Goal: Transaction & Acquisition: Purchase product/service

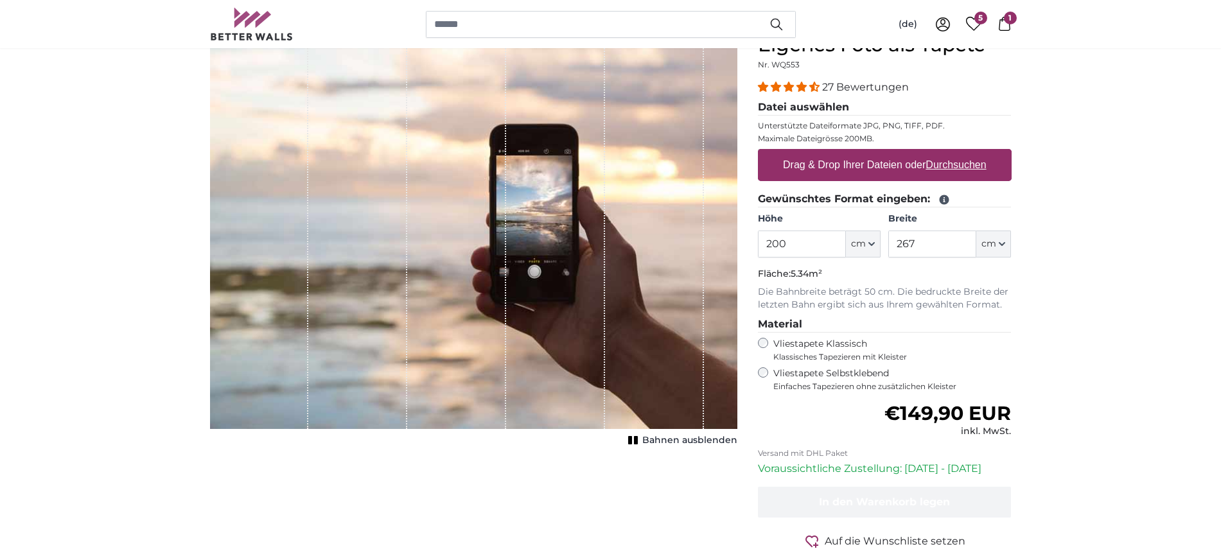
scroll to position [80, 0]
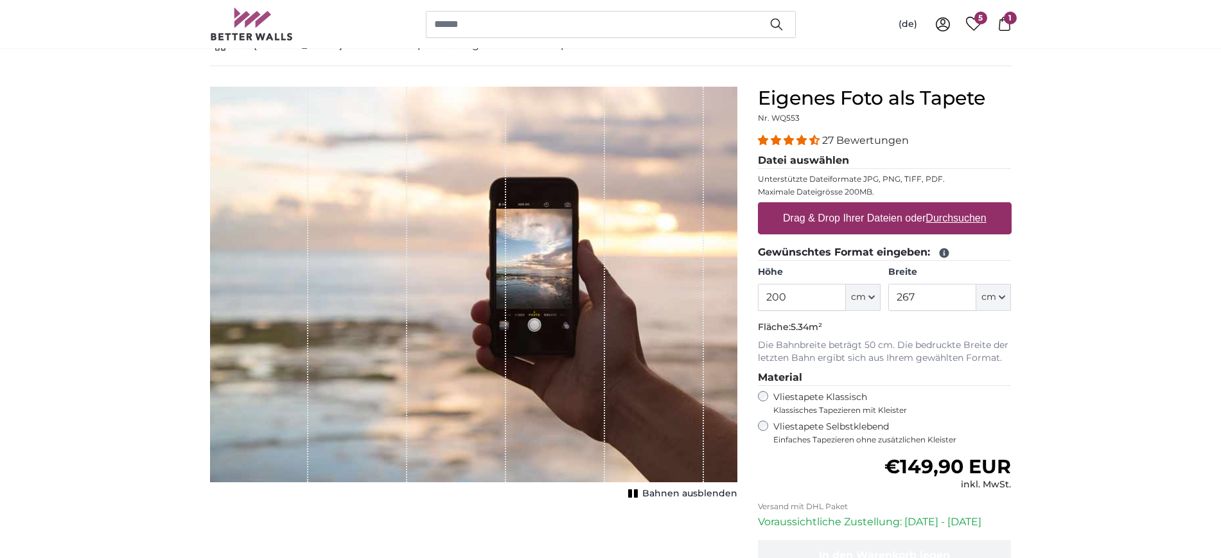
click at [809, 297] on input "200" at bounding box center [802, 297] width 88 height 27
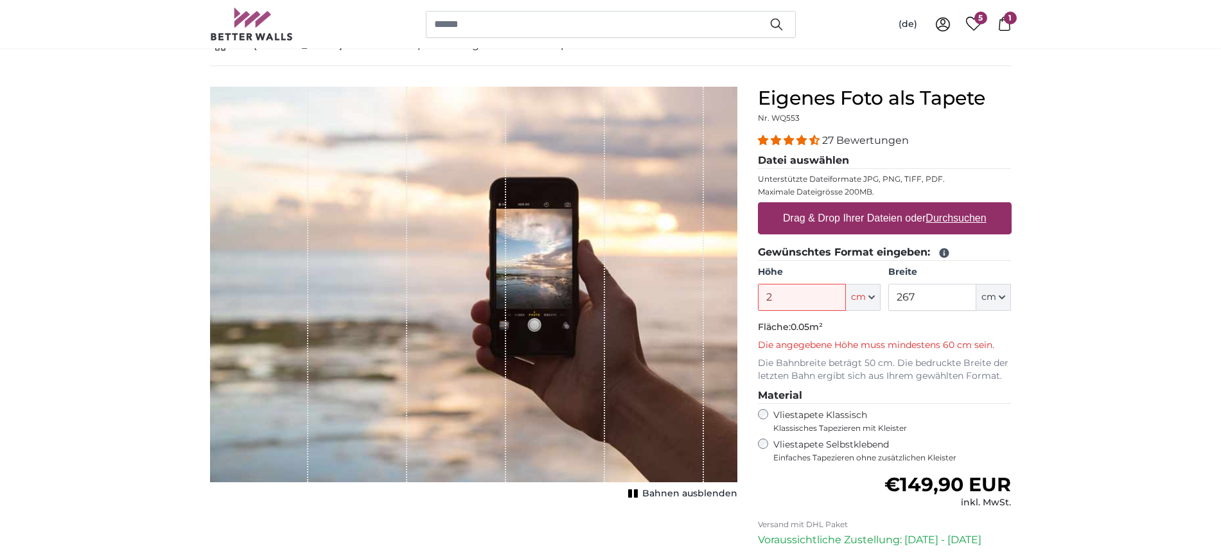
type input "245"
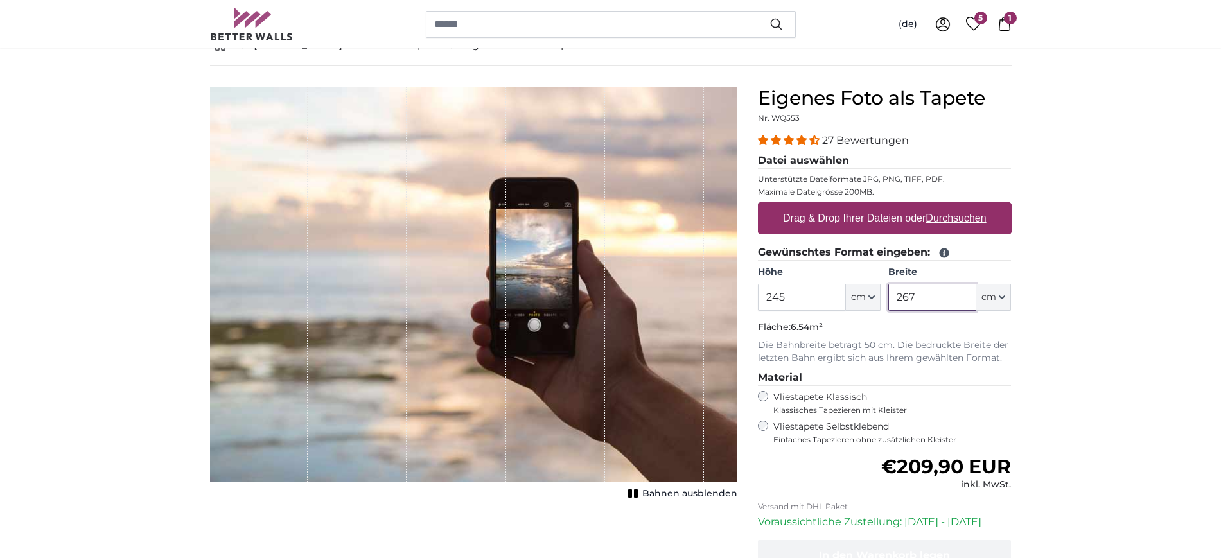
click at [939, 302] on input "267" at bounding box center [932, 297] width 88 height 27
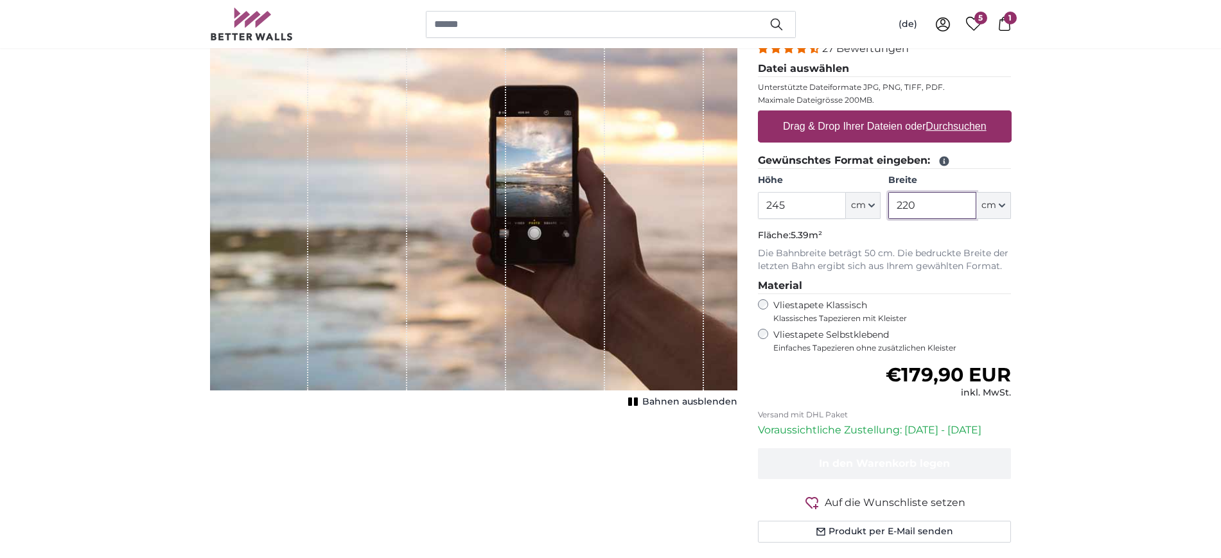
scroll to position [80, 0]
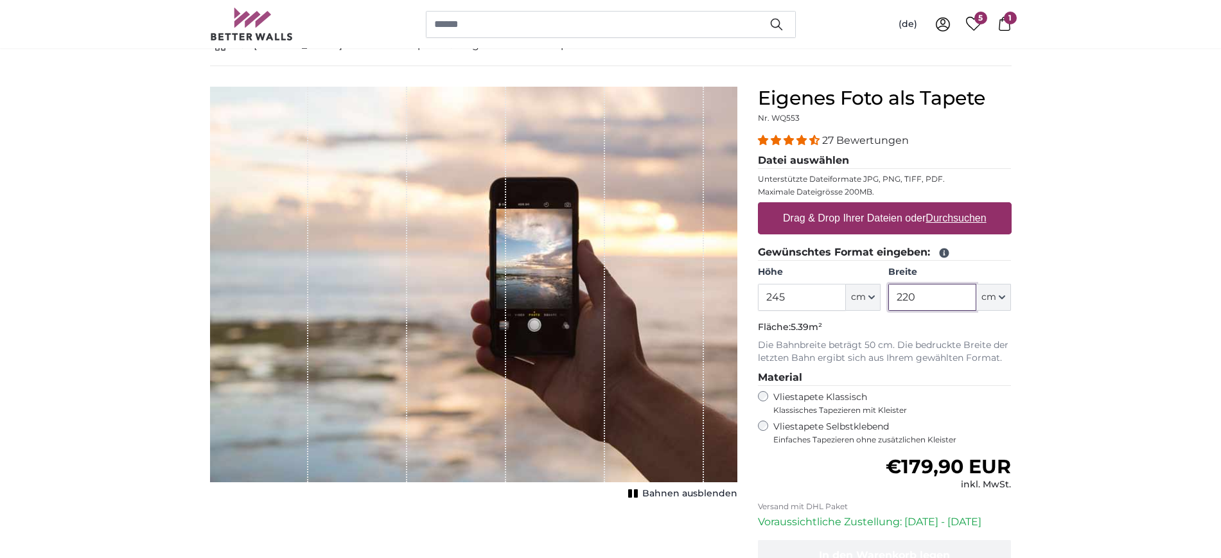
type input "220"
click at [891, 216] on label "Drag & Drop Ihrer Dateien oder Durchsuchen" at bounding box center [885, 219] width 214 height 26
click at [891, 206] on input "Drag & Drop Ihrer Dateien oder Durchsuchen" at bounding box center [885, 204] width 254 height 4
type input "**********"
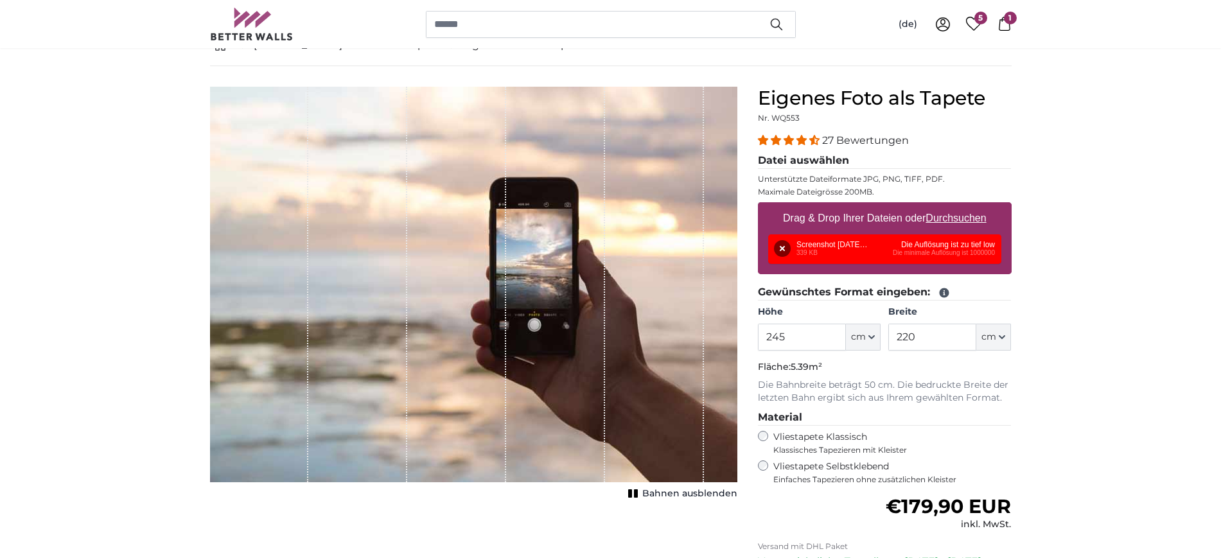
click at [949, 250] on div "Entfernen Nochmal versuchen Entfernen Hochladen Abbrechen Nochmal versuchen Ent…" at bounding box center [884, 249] width 233 height 30
click at [778, 242] on button "Entfernen" at bounding box center [782, 248] width 17 height 17
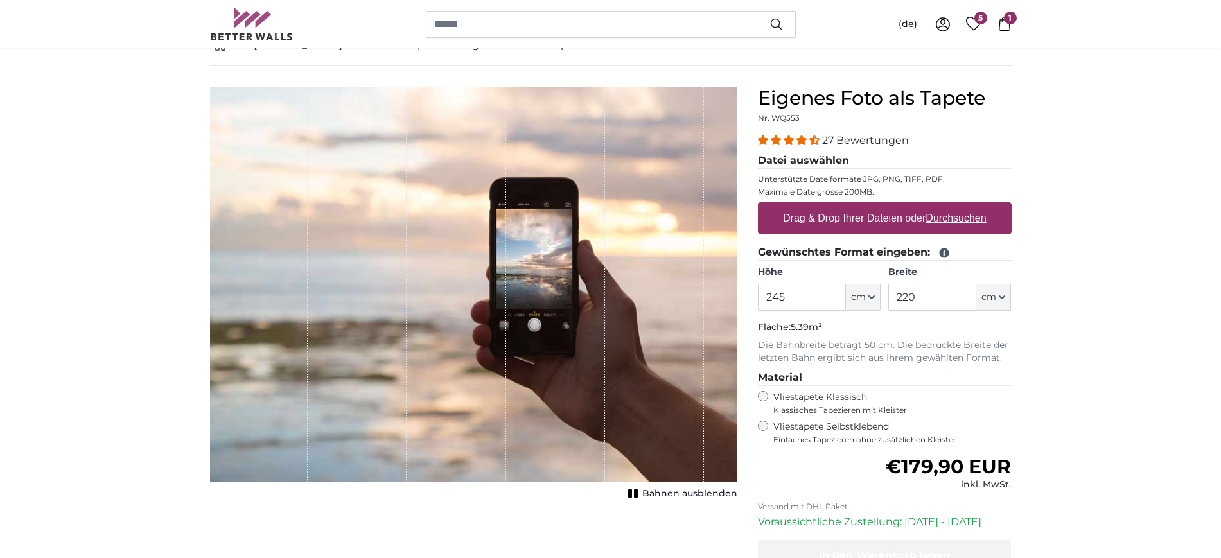
click at [804, 213] on label "Drag & Drop Ihrer Dateien oder Durchsuchen" at bounding box center [885, 219] width 214 height 26
click at [804, 206] on input "Drag & Drop Ihrer Dateien oder Durchsuchen" at bounding box center [885, 204] width 254 height 4
type input "**********"
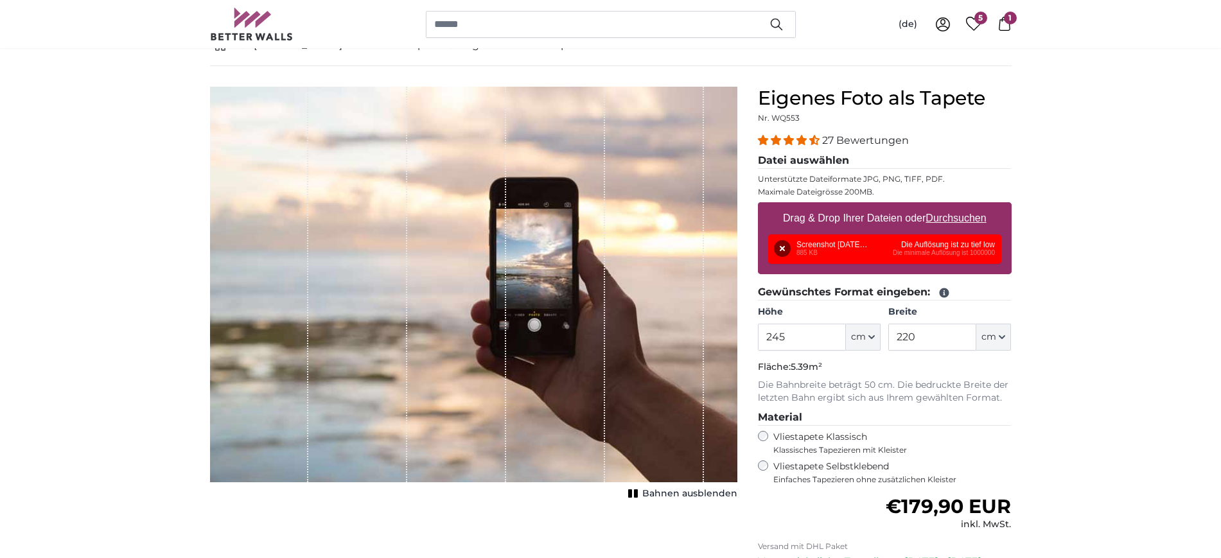
click at [978, 249] on div "Entfernen Nochmal versuchen Entfernen Hochladen Abbrechen Nochmal versuchen Ent…" at bounding box center [884, 249] width 233 height 30
click at [775, 240] on button "Entfernen" at bounding box center [782, 248] width 17 height 17
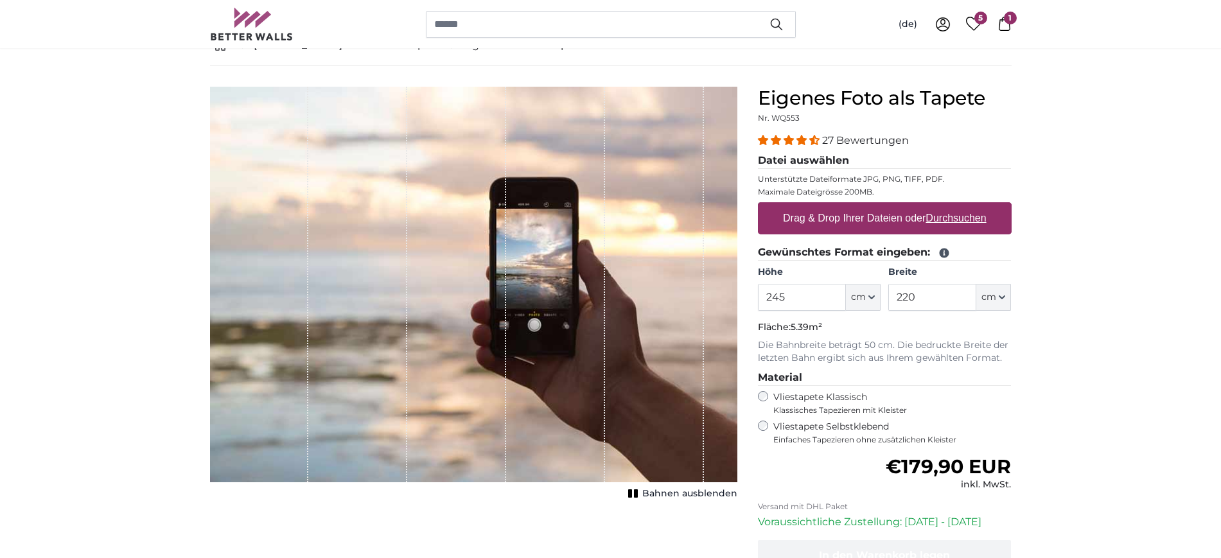
click at [830, 220] on label "Drag & Drop Ihrer Dateien oder Durchsuchen" at bounding box center [885, 219] width 214 height 26
click at [830, 206] on input "Drag & Drop Ihrer Dateien oder Durchsuchen" at bounding box center [885, 204] width 254 height 4
type input "**********"
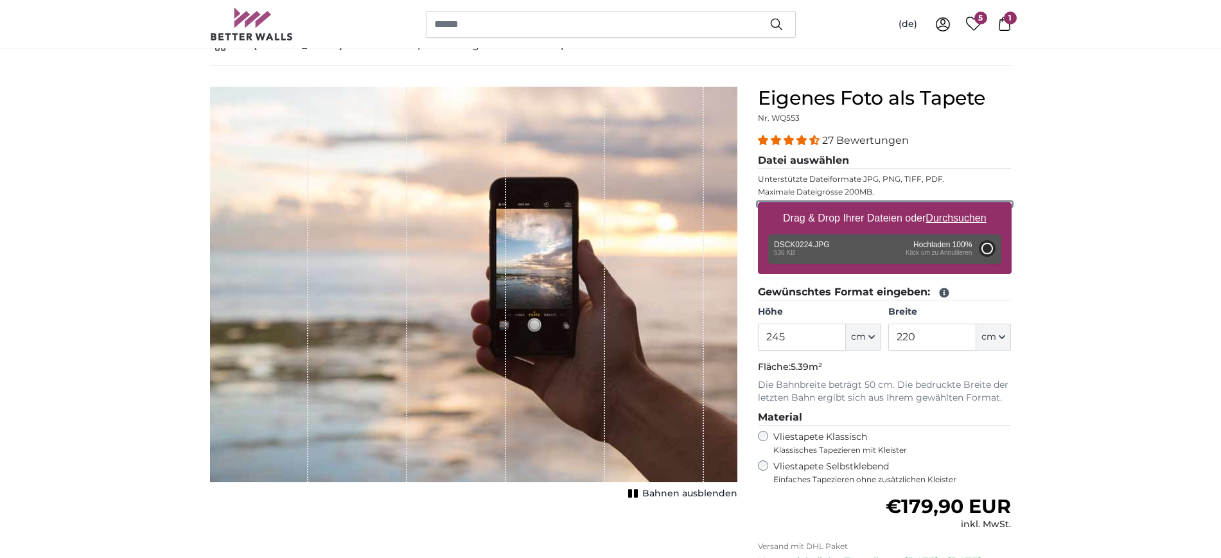
type input "112"
type input "149"
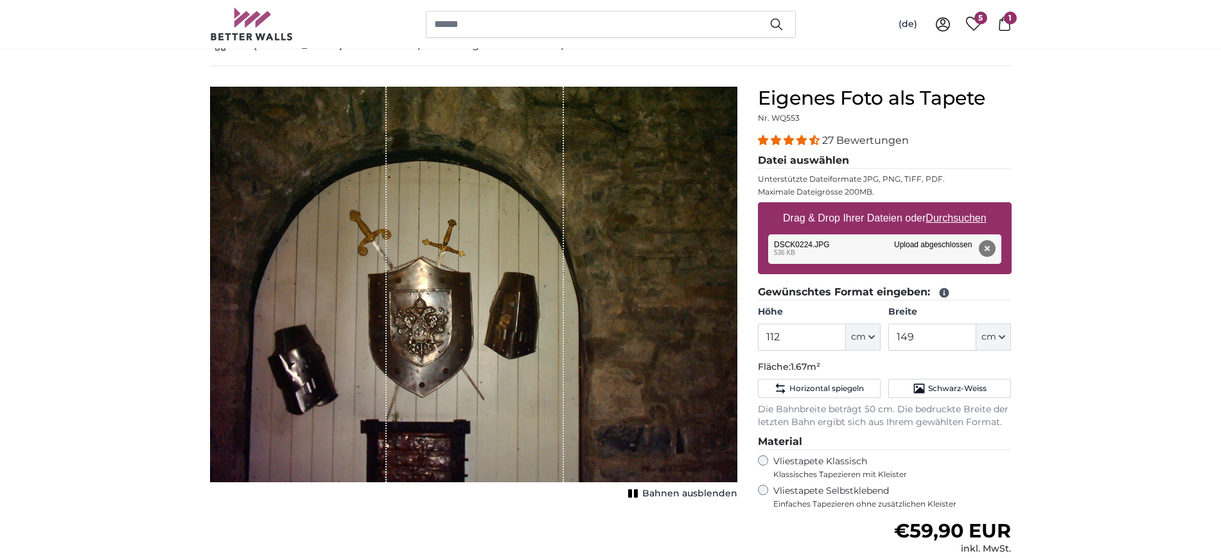
drag, startPoint x: 462, startPoint y: 349, endPoint x: 464, endPoint y: 313, distance: 35.4
click at [464, 313] on div "1 of 1" at bounding box center [475, 285] width 177 height 396
drag, startPoint x: 637, startPoint y: 297, endPoint x: 424, endPoint y: 310, distance: 213.6
click at [424, 310] on div "1 of 1" at bounding box center [473, 285] width 527 height 396
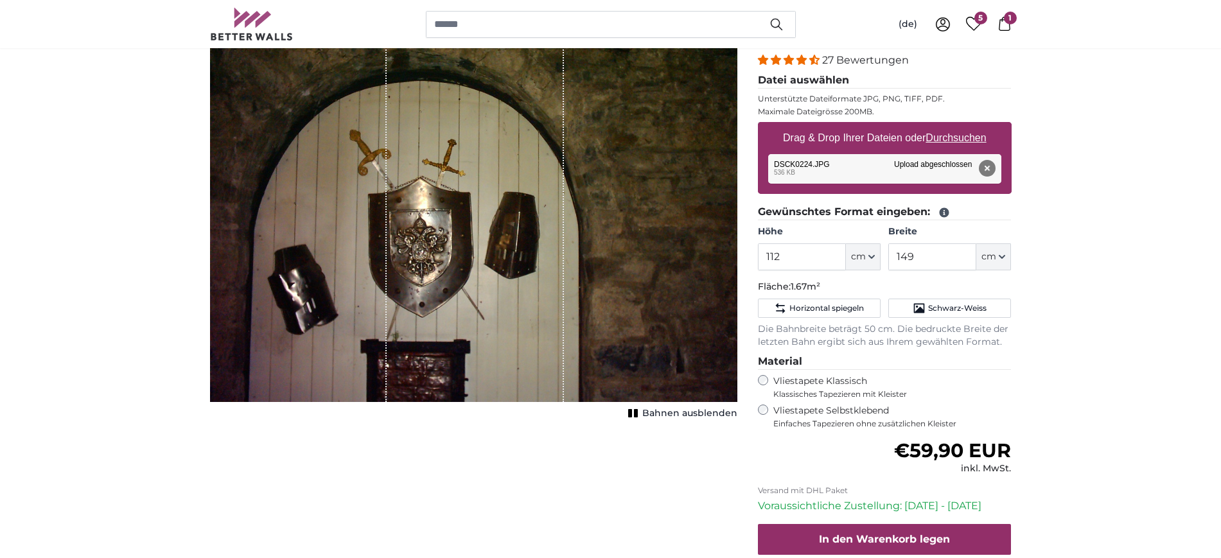
scroll to position [80, 0]
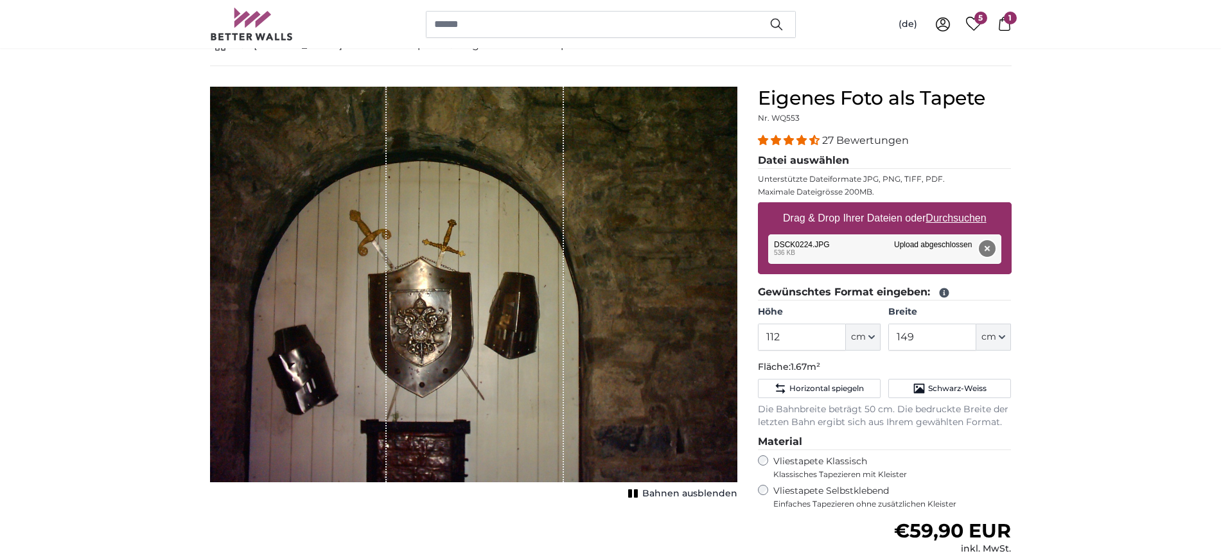
click at [985, 245] on button "Entfernen" at bounding box center [986, 248] width 17 height 17
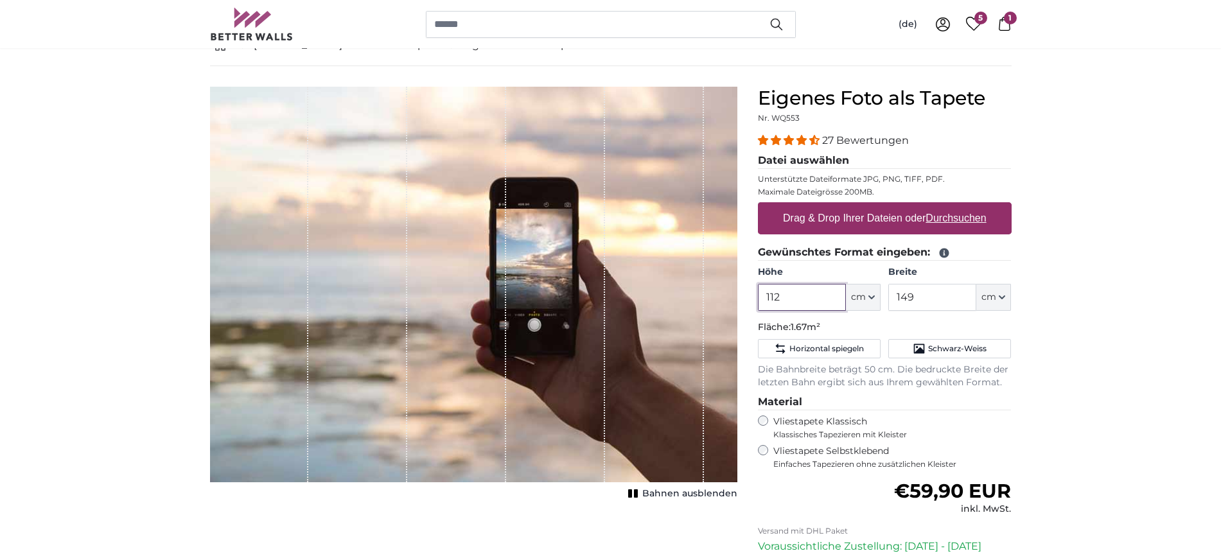
click at [823, 303] on input "112" at bounding box center [802, 297] width 88 height 27
type input "1"
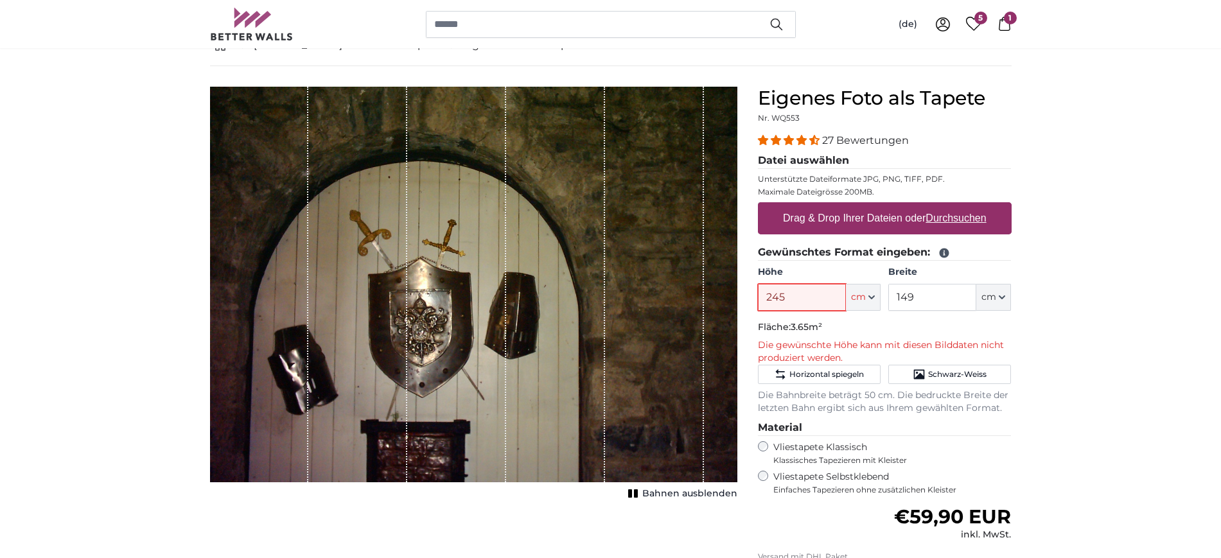
type input "245"
click at [946, 301] on input "149" at bounding box center [932, 297] width 88 height 27
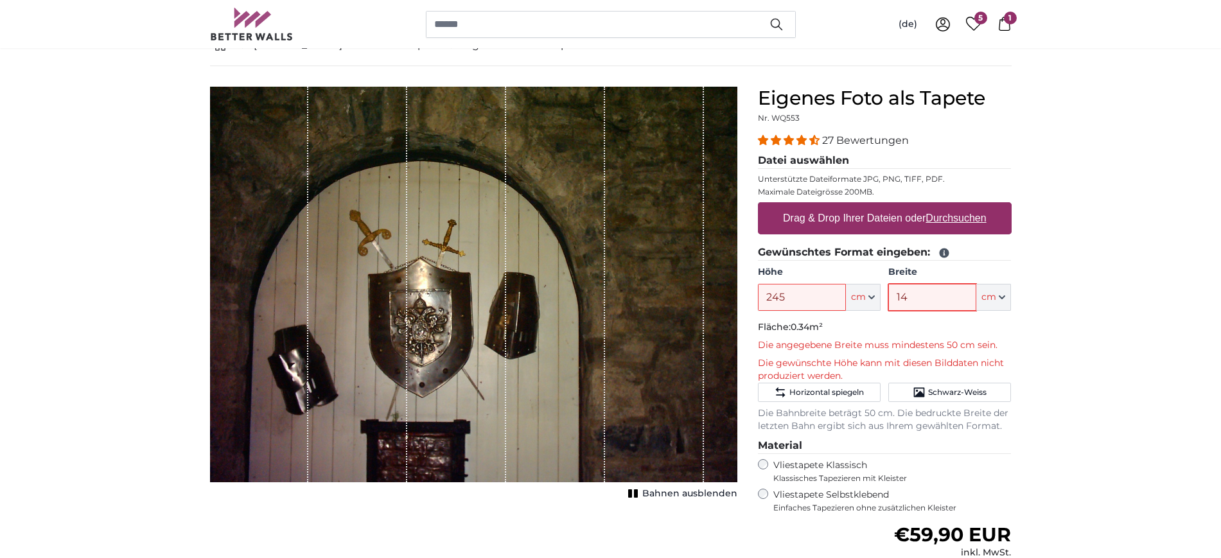
type input "1"
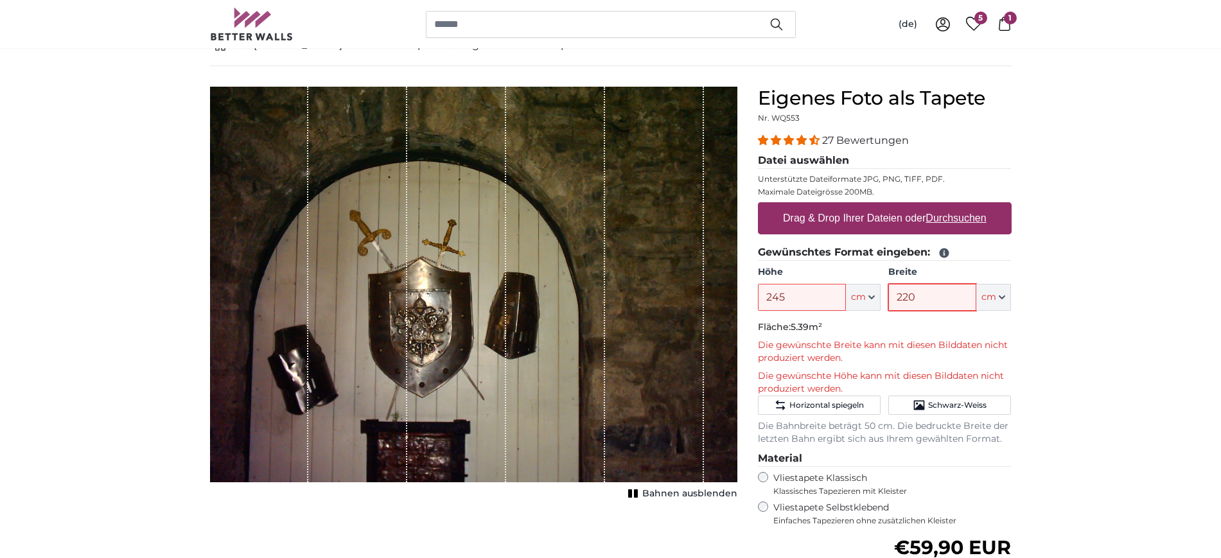
type input "220"
click at [925, 223] on label "Drag & Drop Ihrer Dateien oder Durchsuchen" at bounding box center [885, 219] width 214 height 26
click at [925, 206] on input "Drag & Drop Ihrer Dateien oder Durchsuchen" at bounding box center [885, 204] width 254 height 4
type input "**********"
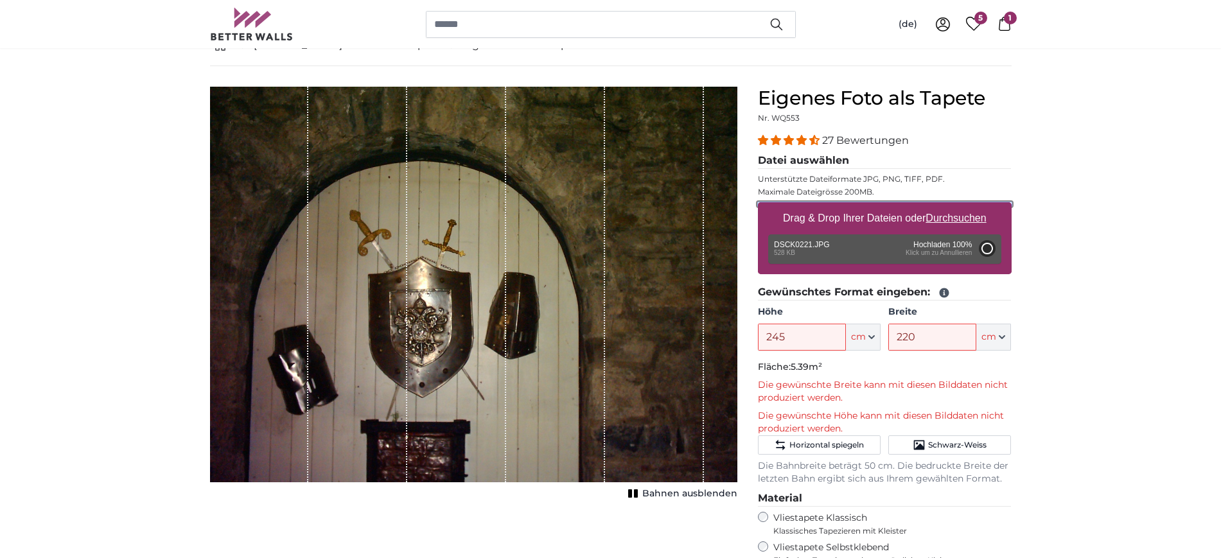
type input "112"
type input "149"
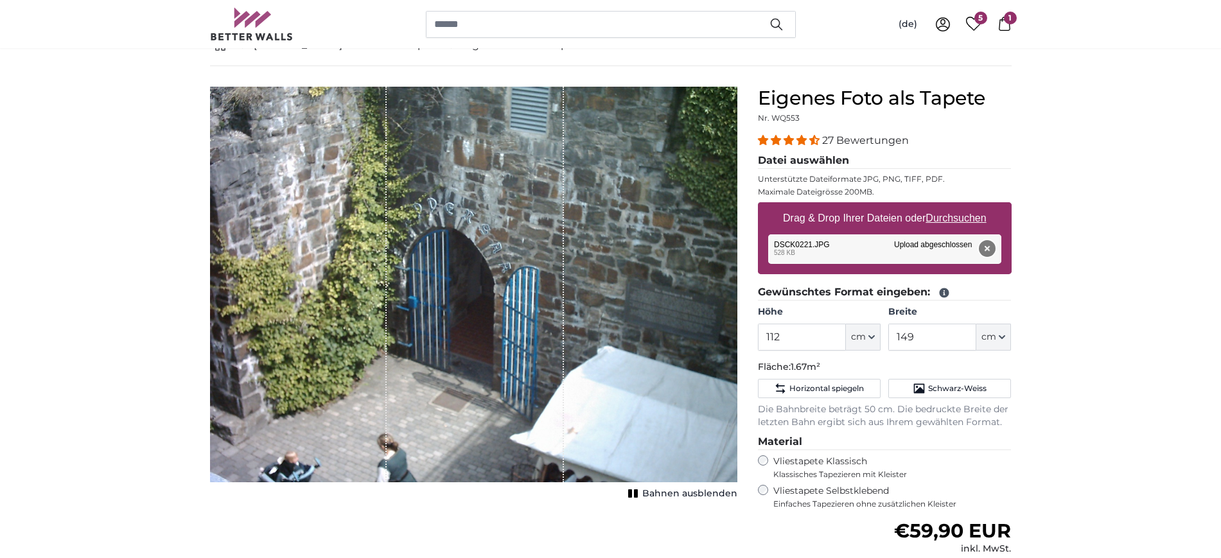
click at [987, 248] on button "Entfernen" at bounding box center [986, 248] width 17 height 17
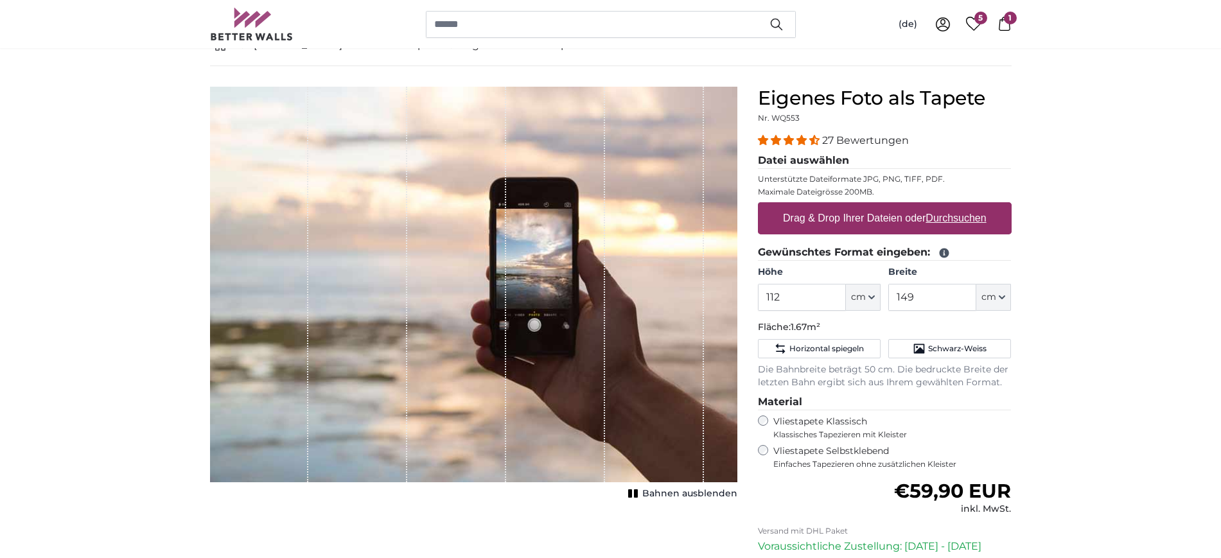
click at [852, 214] on label "Drag & Drop Ihrer Dateien oder Durchsuchen" at bounding box center [885, 219] width 214 height 26
click at [852, 206] on input "Drag & Drop Ihrer Dateien oder Durchsuchen" at bounding box center [885, 204] width 254 height 4
type input "**********"
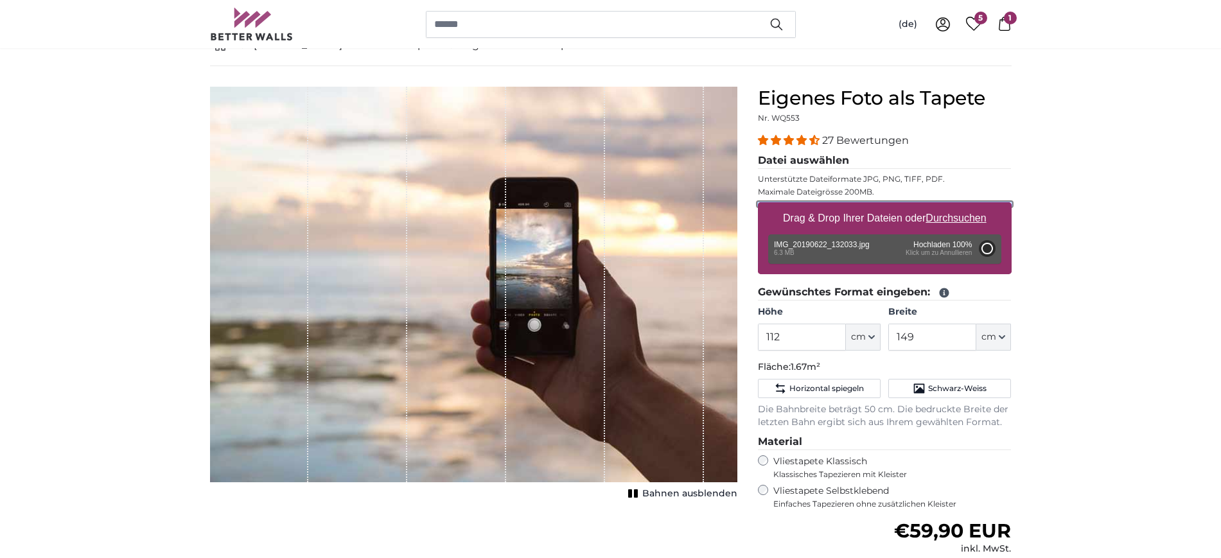
type input "200"
type input "150"
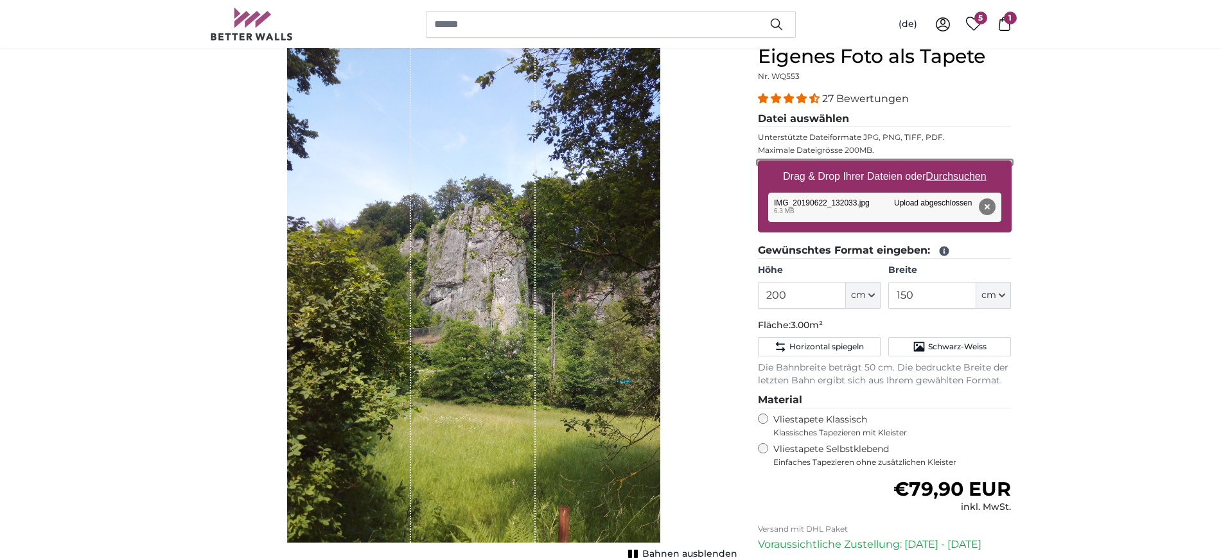
scroll to position [161, 0]
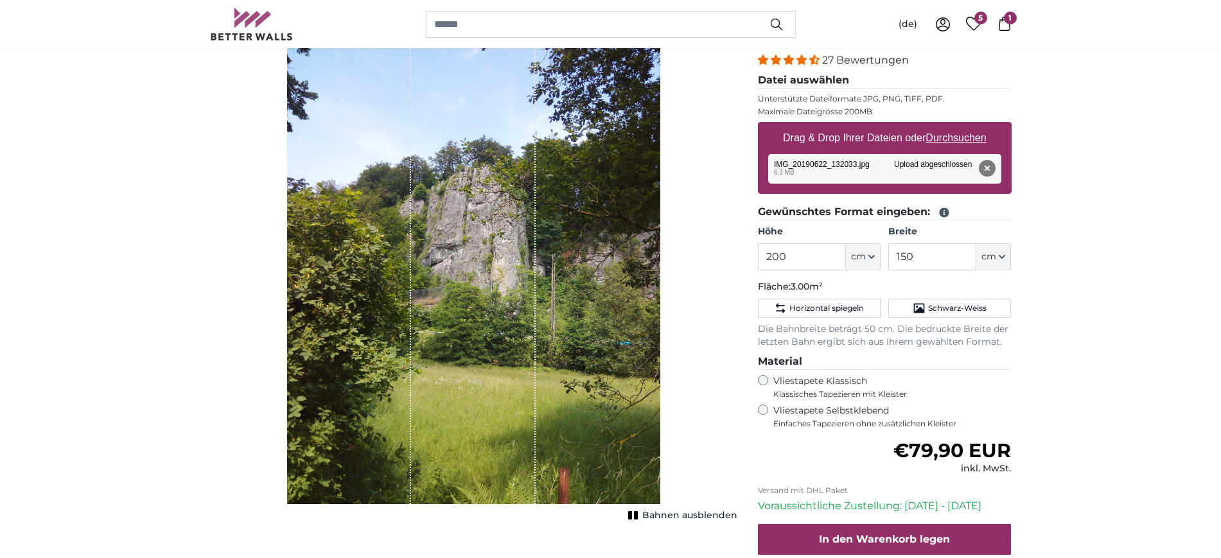
drag, startPoint x: 458, startPoint y: 294, endPoint x: 496, endPoint y: 297, distance: 38.0
click at [496, 297] on div "1 of 1" at bounding box center [473, 255] width 125 height 498
click at [823, 256] on input "200" at bounding box center [802, 256] width 88 height 27
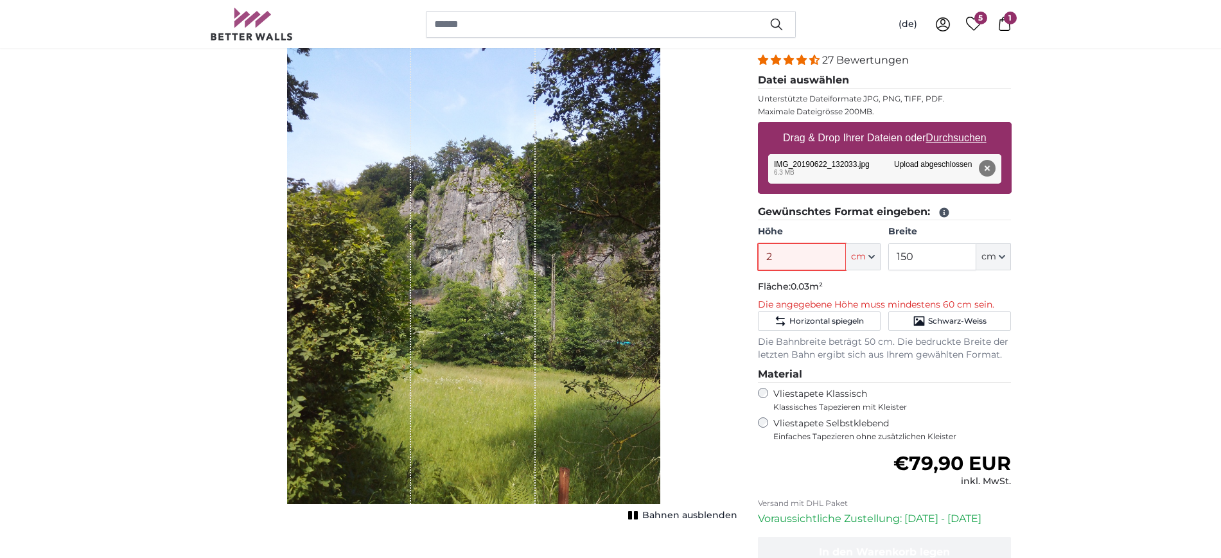
type input "245"
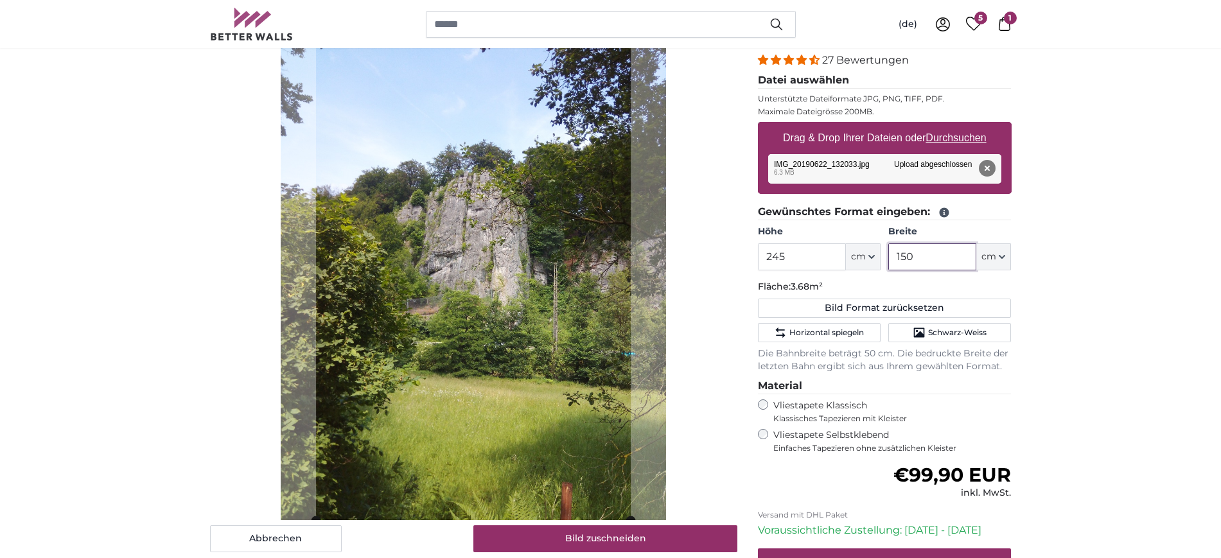
click at [953, 259] on input "150" at bounding box center [932, 256] width 88 height 27
type input "1"
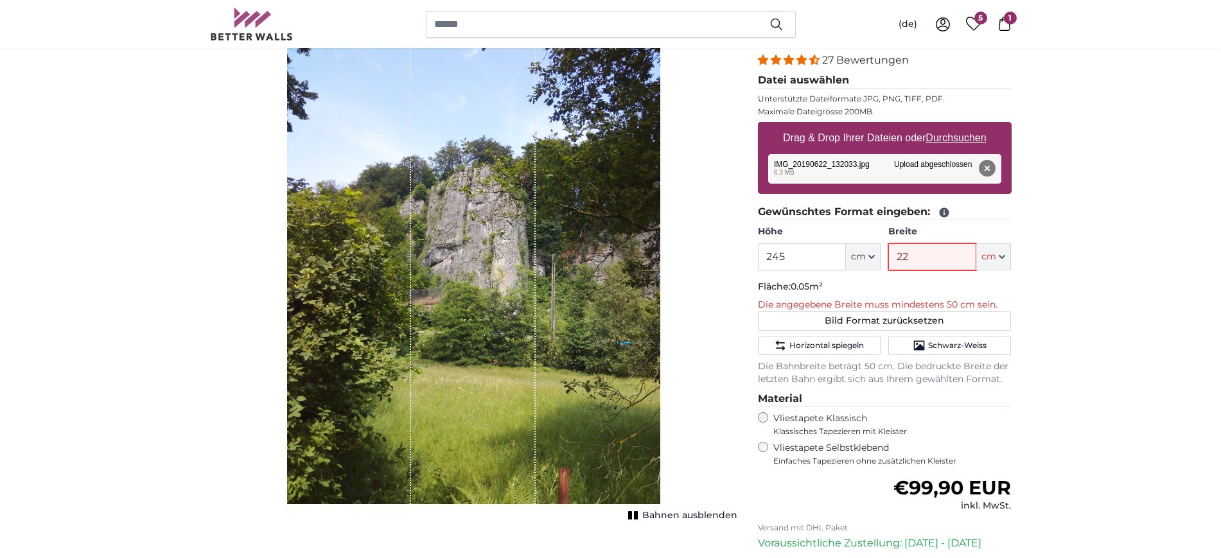
type input "220"
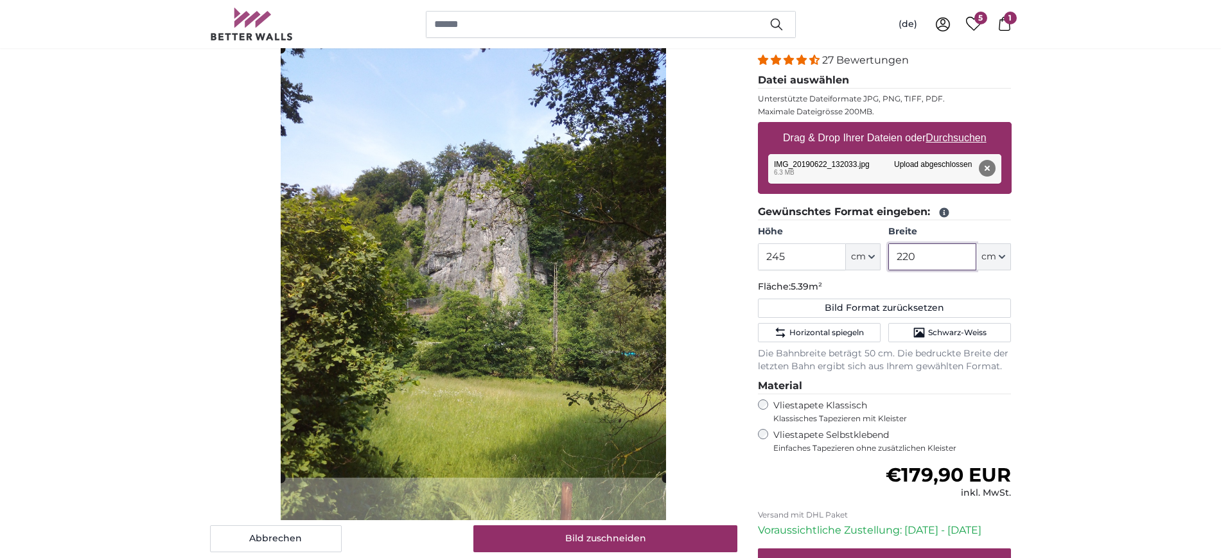
type input "220"
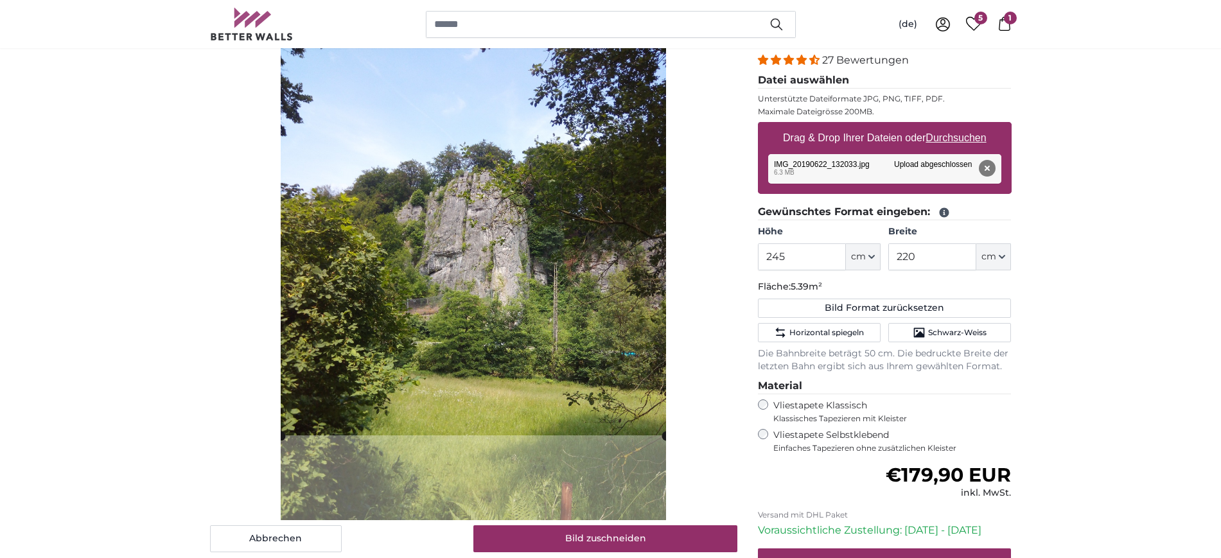
click at [446, 277] on cropper-handle at bounding box center [473, 220] width 385 height 429
click at [495, 310] on cropper-handle at bounding box center [473, 222] width 385 height 429
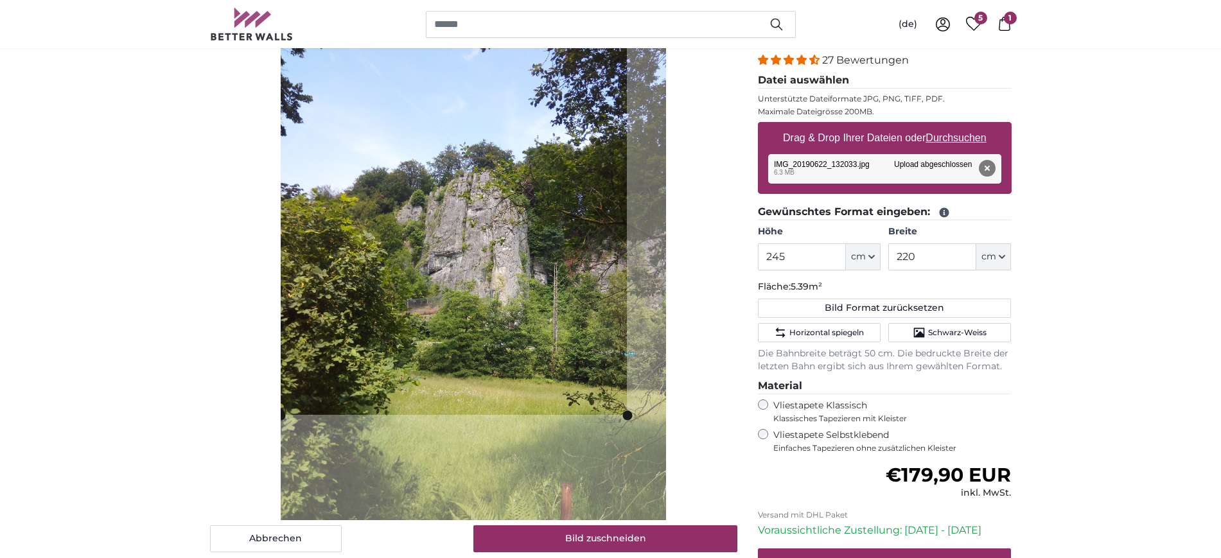
click at [0, 0] on slot at bounding box center [0, 0] width 0 height 0
drag, startPoint x: 481, startPoint y: 44, endPoint x: 492, endPoint y: 91, distance: 47.5
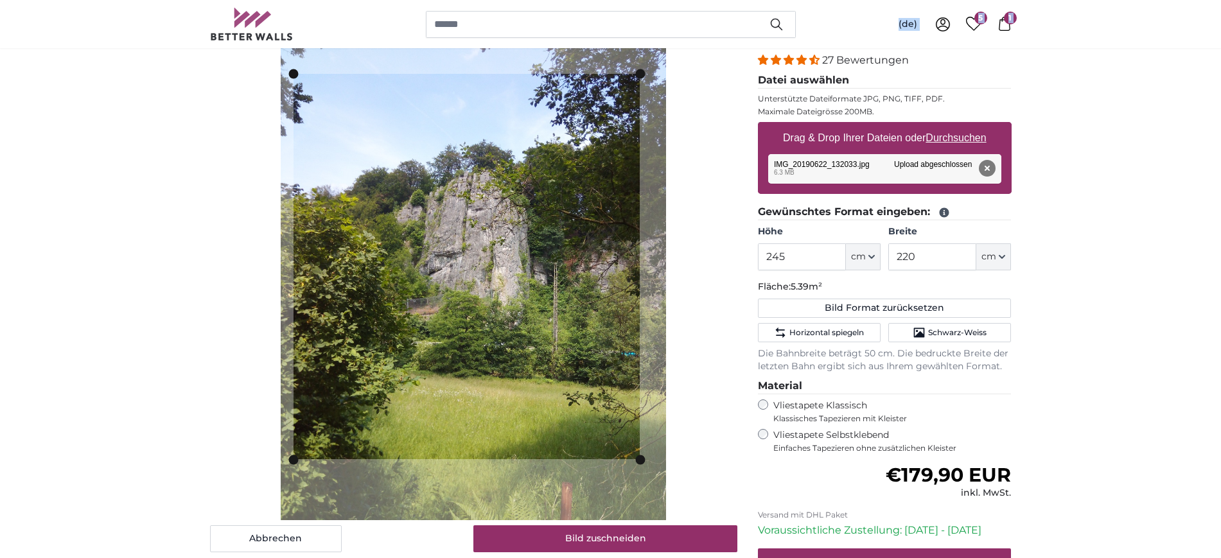
click at [419, 260] on cropper-handle at bounding box center [467, 266] width 346 height 385
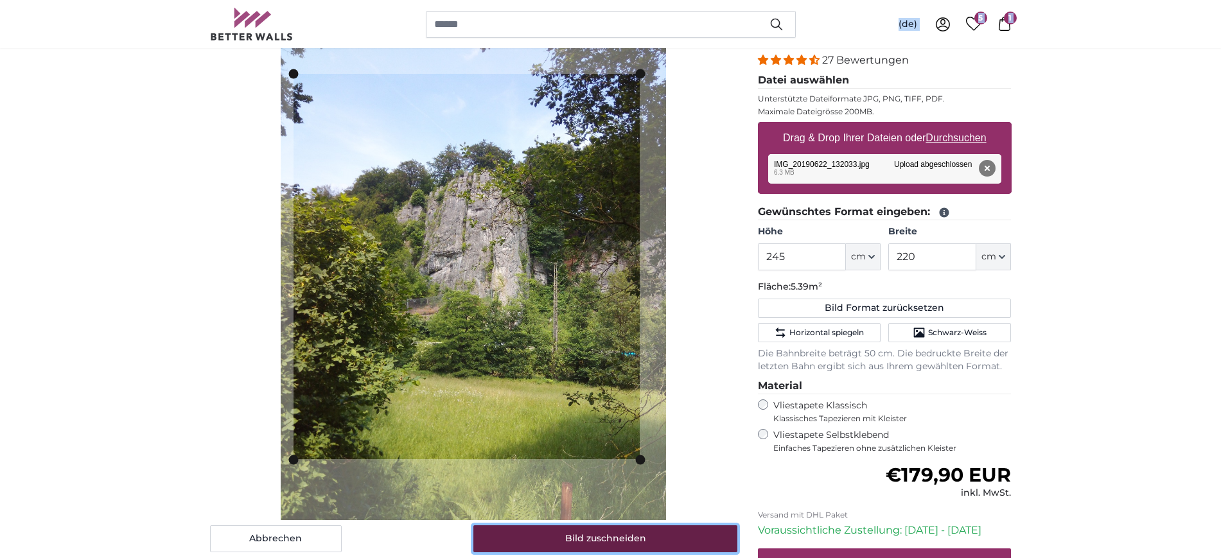
click at [592, 535] on button "Bild zuschneiden" at bounding box center [605, 538] width 264 height 27
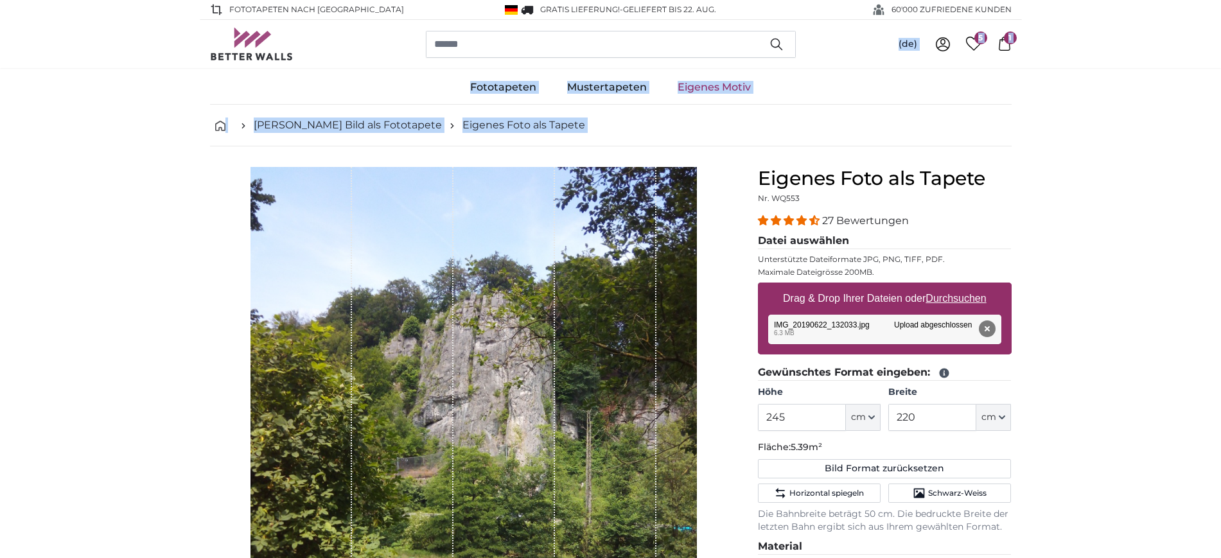
drag, startPoint x: 1109, startPoint y: 133, endPoint x: 1086, endPoint y: 175, distance: 47.7
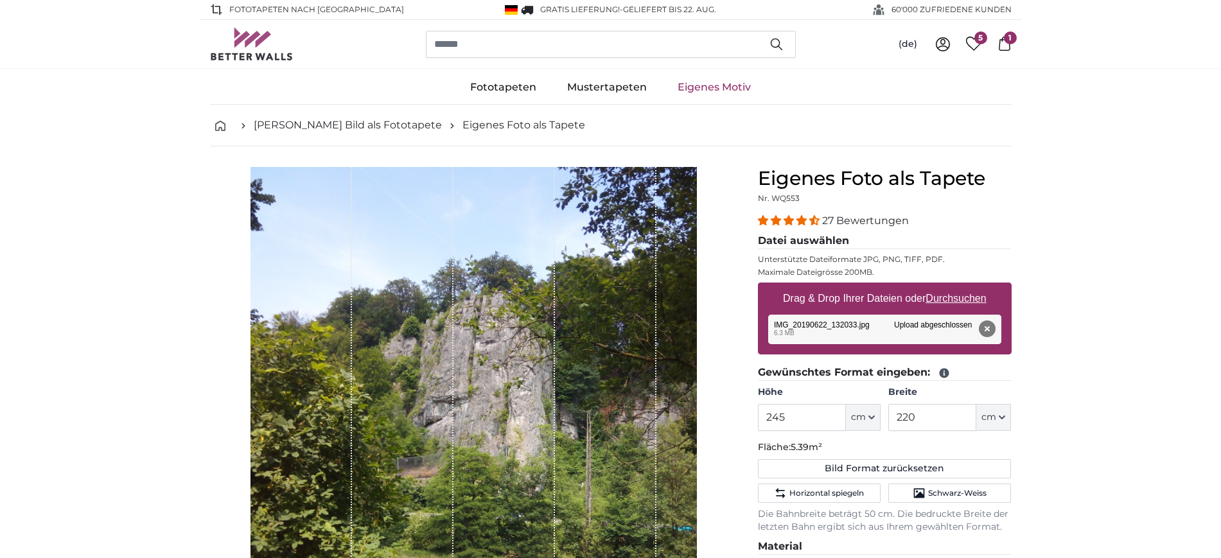
click at [983, 322] on button "Entfernen" at bounding box center [986, 329] width 17 height 17
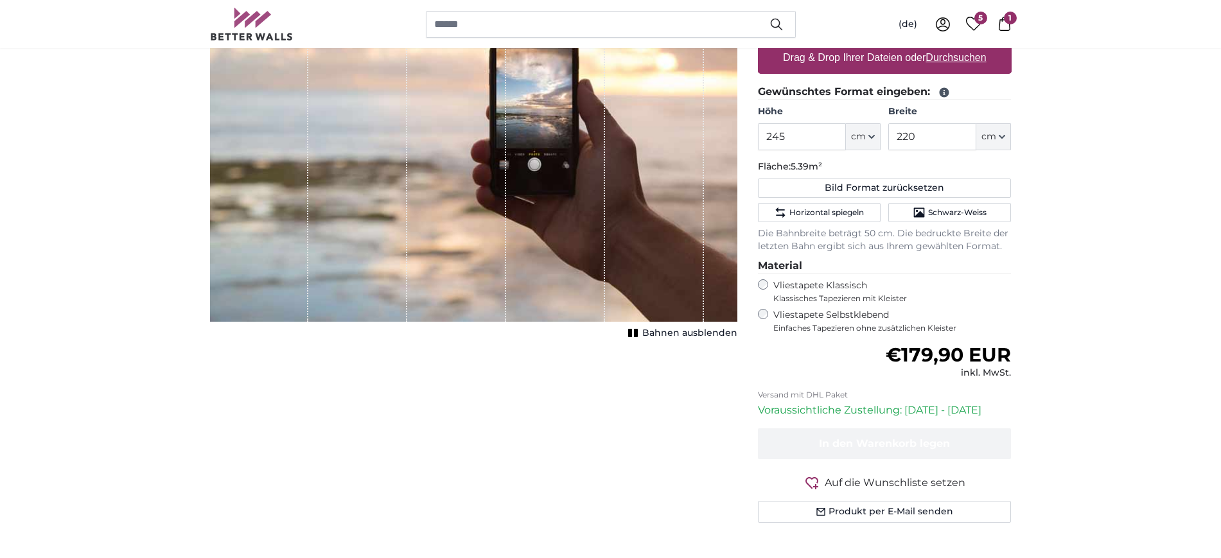
scroll to position [80, 0]
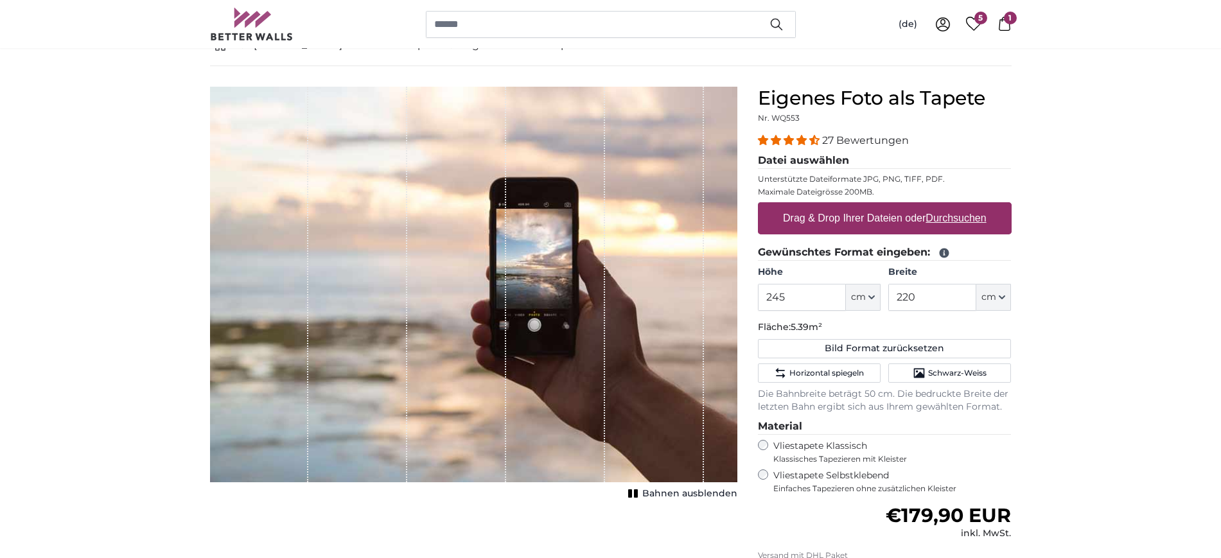
click at [847, 213] on label "Drag & Drop Ihrer Dateien oder Durchsuchen" at bounding box center [885, 219] width 214 height 26
click at [847, 206] on input "Drag & Drop Ihrer Dateien oder Durchsuchen" at bounding box center [885, 204] width 254 height 4
type input "**********"
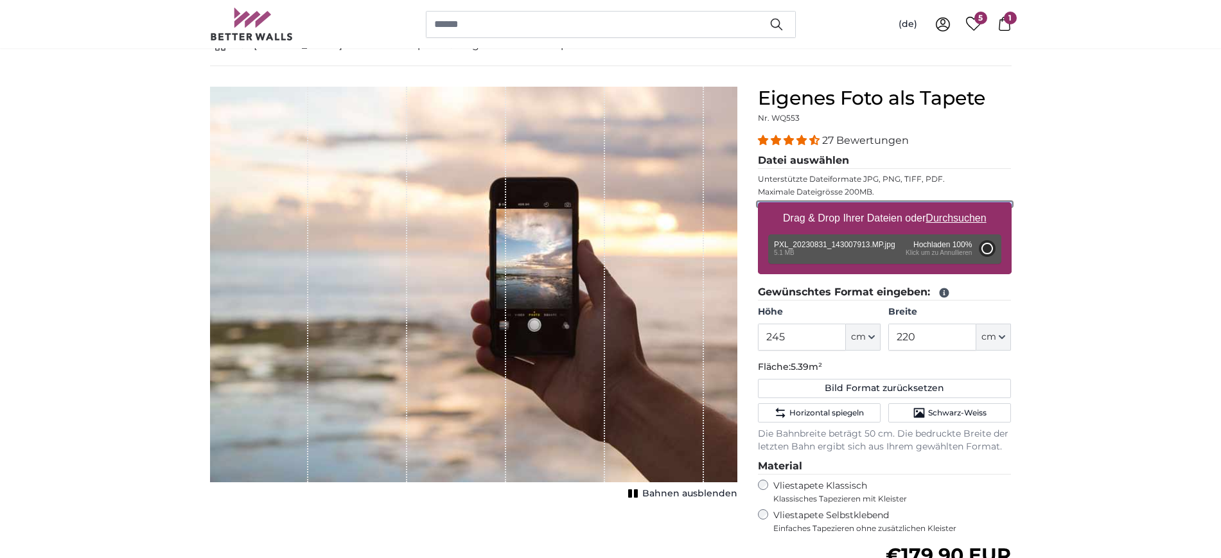
type input "200"
type input "112"
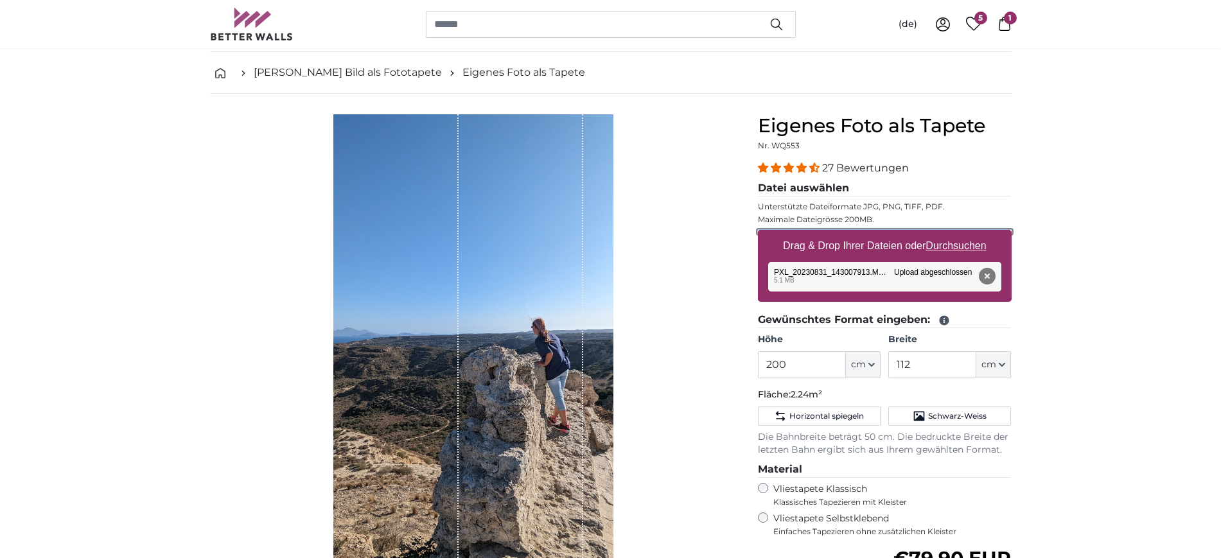
scroll to position [80, 0]
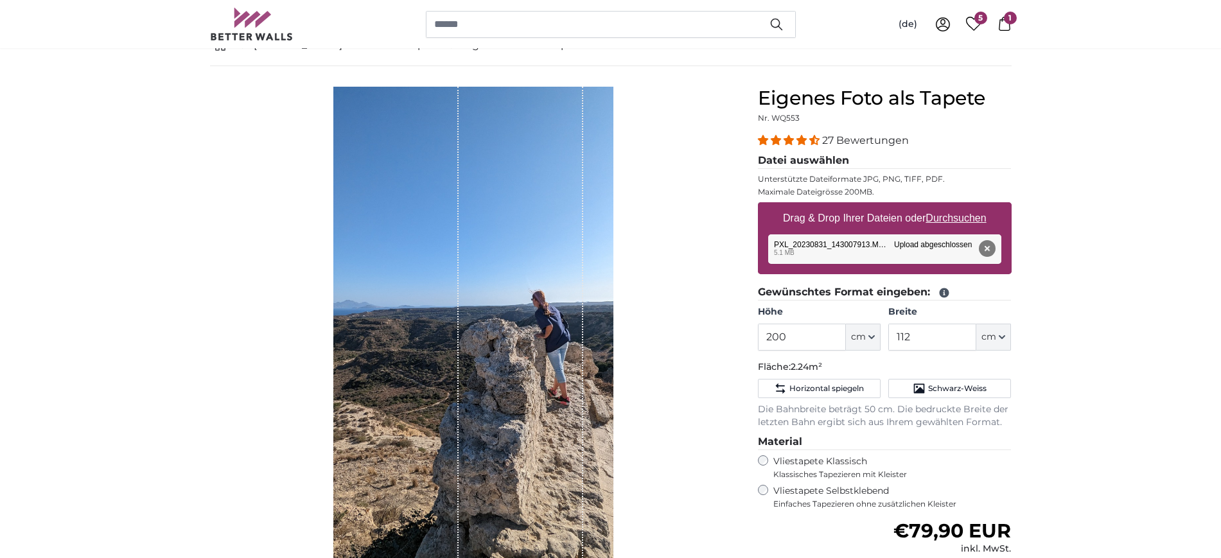
click at [793, 135] on span "4.41 stars" at bounding box center [790, 140] width 13 height 10
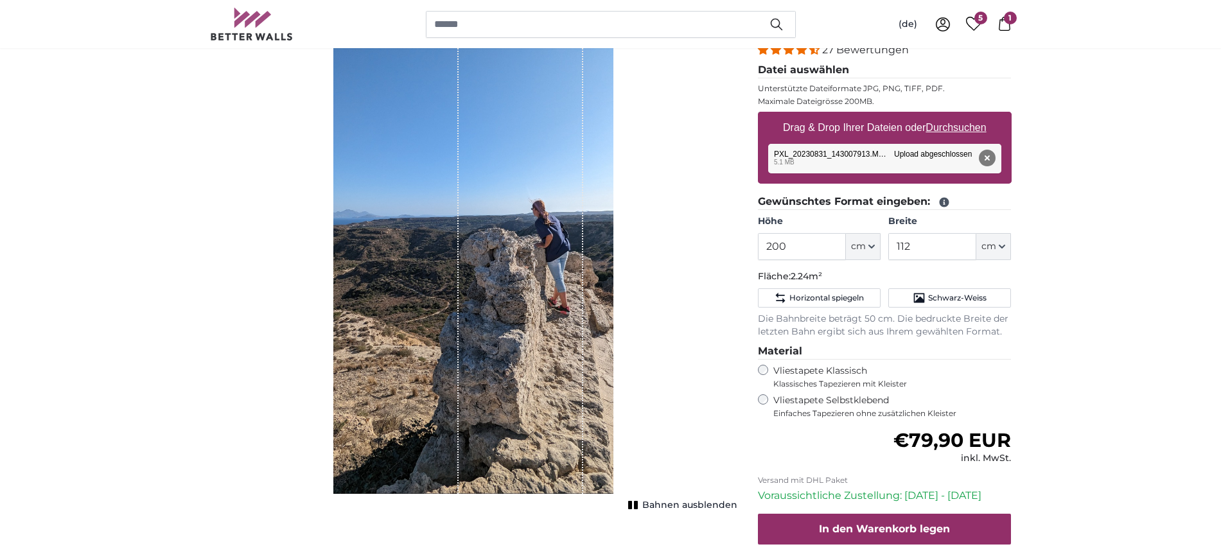
scroll to position [0, 0]
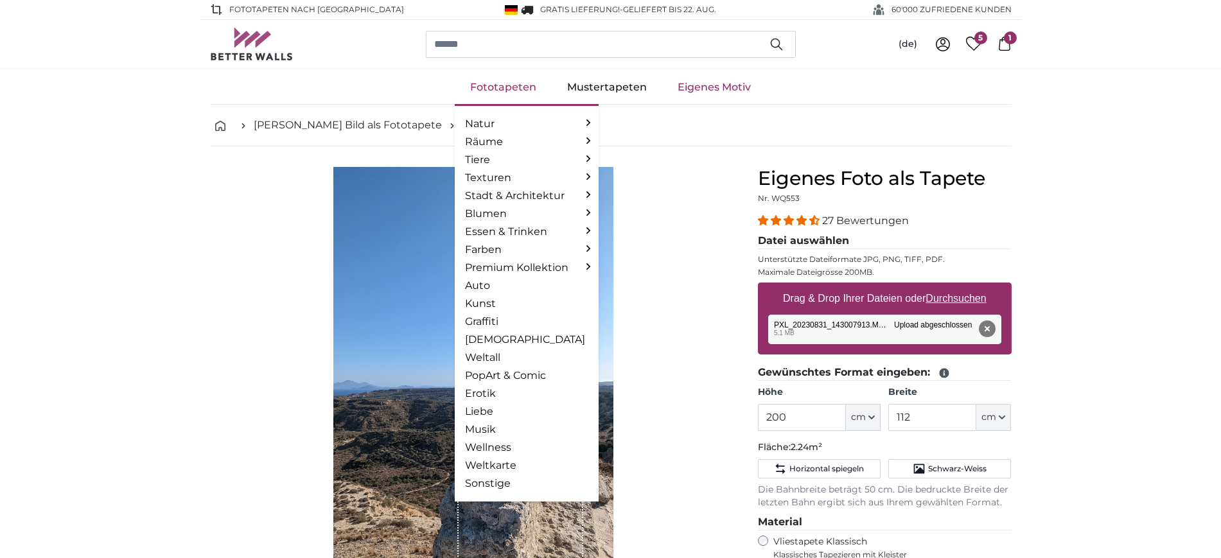
click at [526, 85] on link "Fototapeten" at bounding box center [503, 87] width 97 height 33
